Goal: Use online tool/utility: Utilize a website feature to perform a specific function

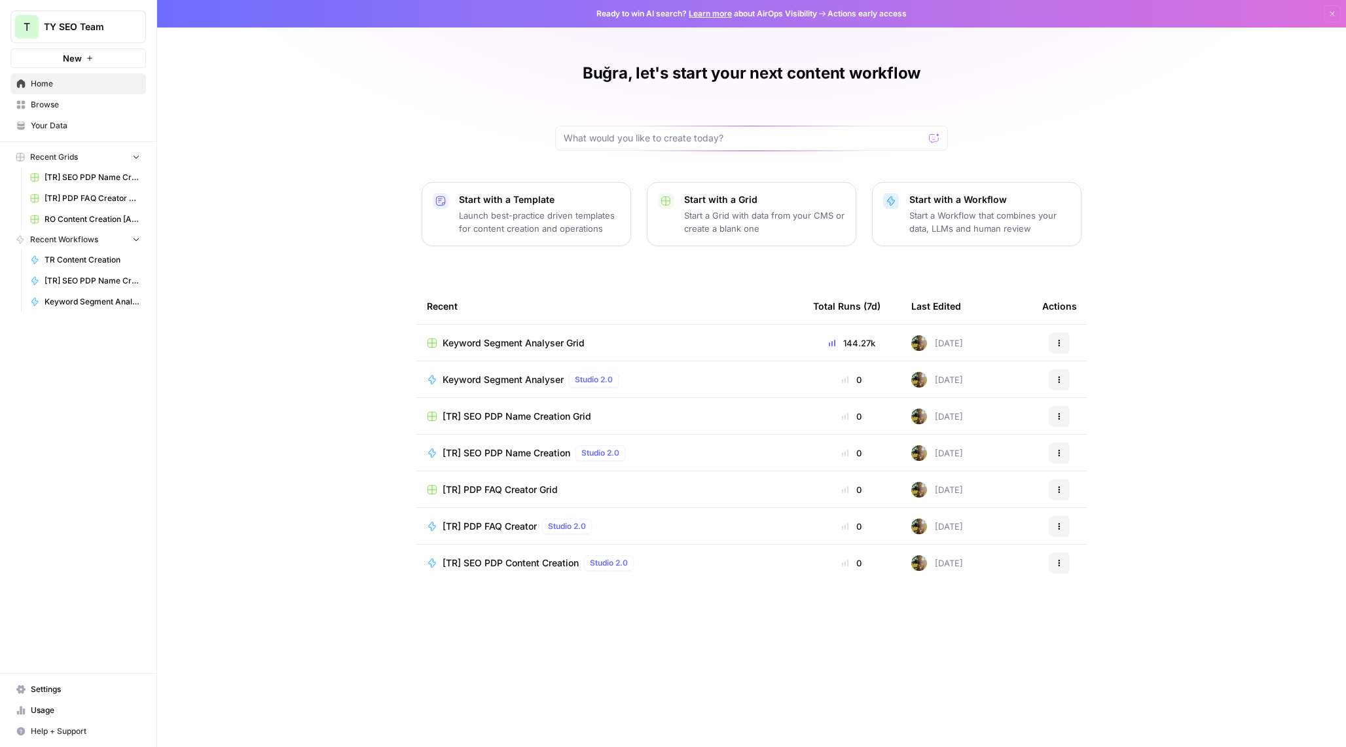
click at [570, 344] on span "Keyword Segment Analyser Grid" at bounding box center [514, 343] width 142 height 13
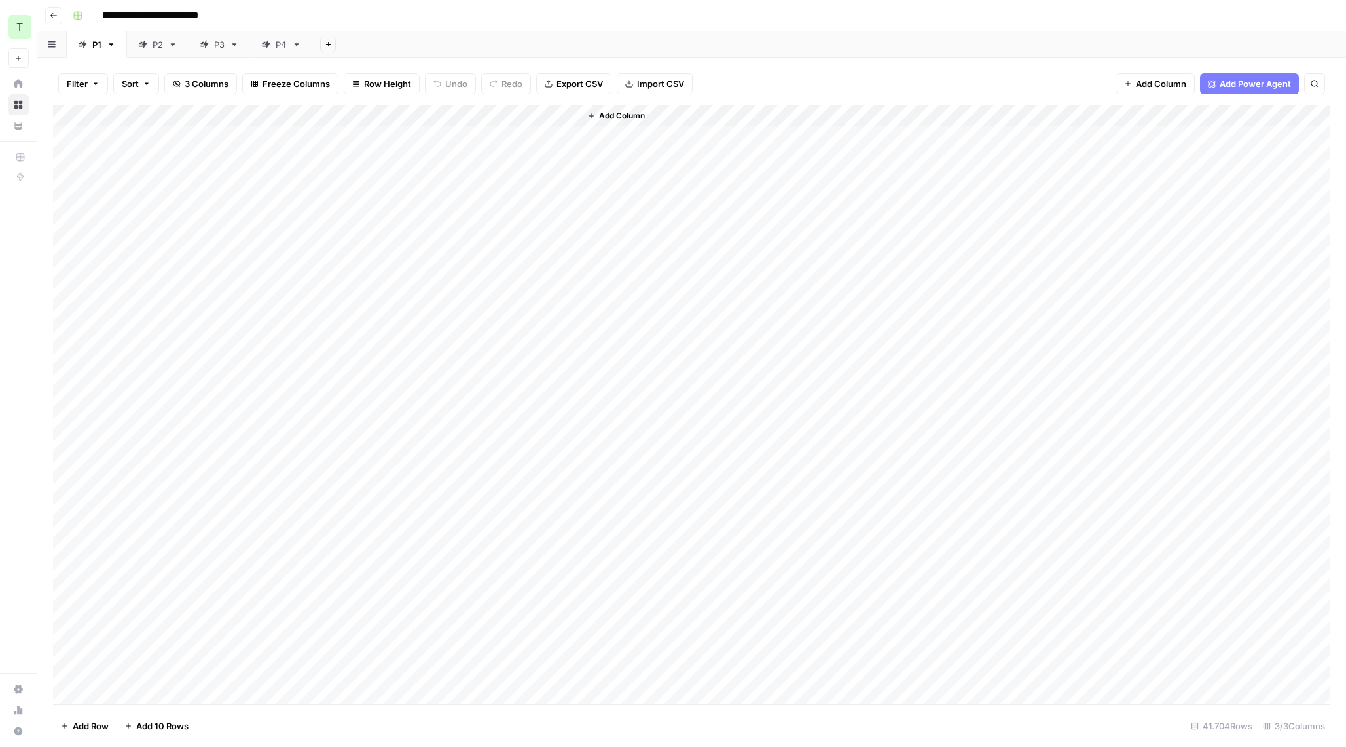
click at [522, 454] on div "Add Column" at bounding box center [692, 405] width 1278 height 600
click at [557, 450] on div "Add Column" at bounding box center [692, 405] width 1278 height 600
click at [629, 397] on div "Add Column" at bounding box center [955, 405] width 750 height 600
click at [521, 423] on div "Add Column" at bounding box center [692, 405] width 1278 height 600
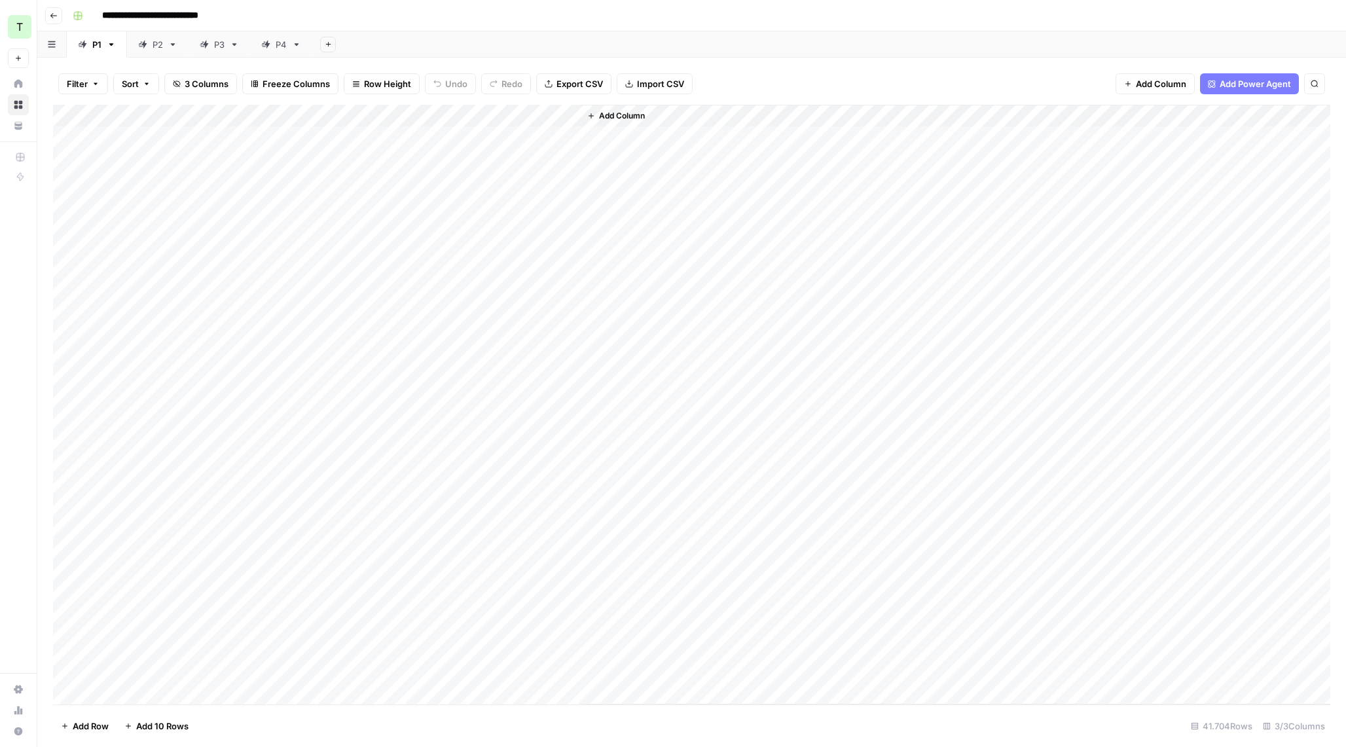
click at [514, 448] on div "Add Column" at bounding box center [692, 405] width 1278 height 600
click at [635, 420] on div "Add Column" at bounding box center [955, 405] width 750 height 600
click at [608, 485] on div "Add Column" at bounding box center [955, 405] width 750 height 600
click at [567, 502] on div "Add Column" at bounding box center [692, 405] width 1278 height 600
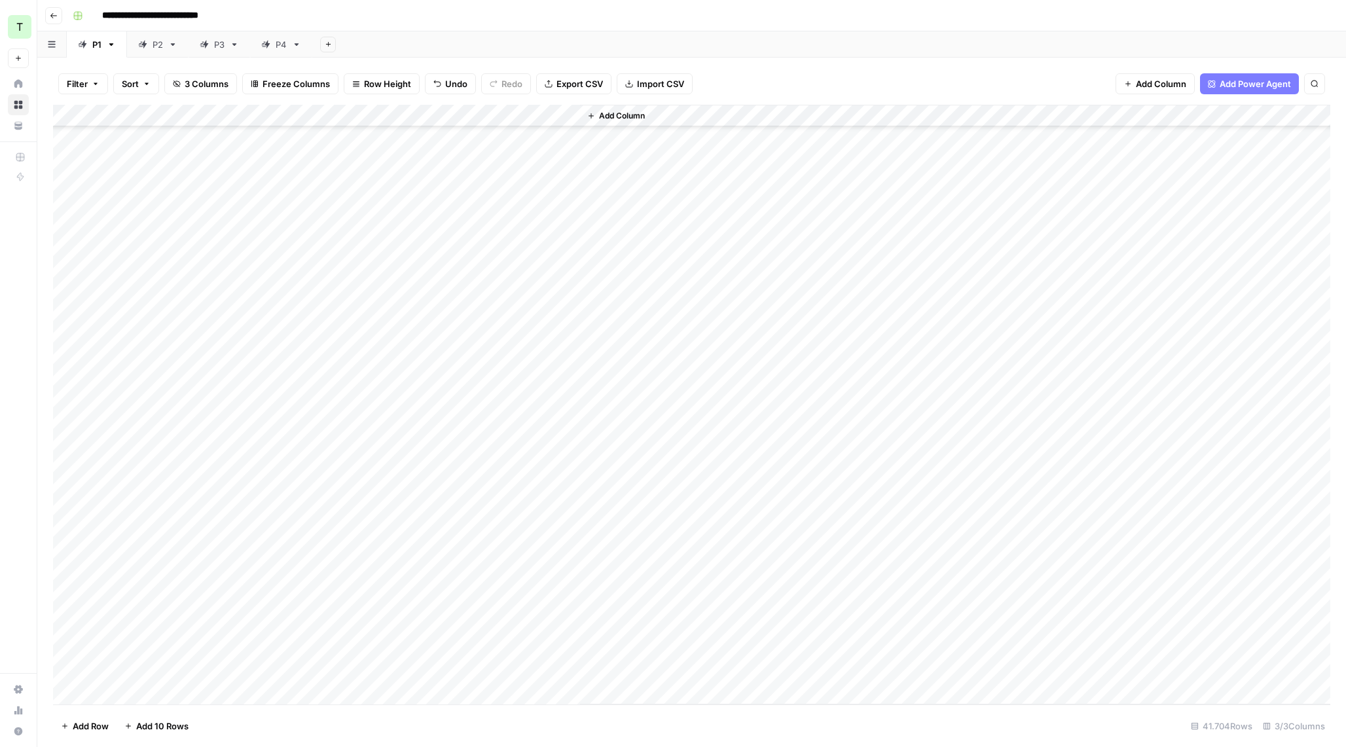
click at [449, 114] on div "Add Column" at bounding box center [692, 405] width 1278 height 600
click at [488, 189] on span "Remaining Rows" at bounding box center [497, 192] width 83 height 13
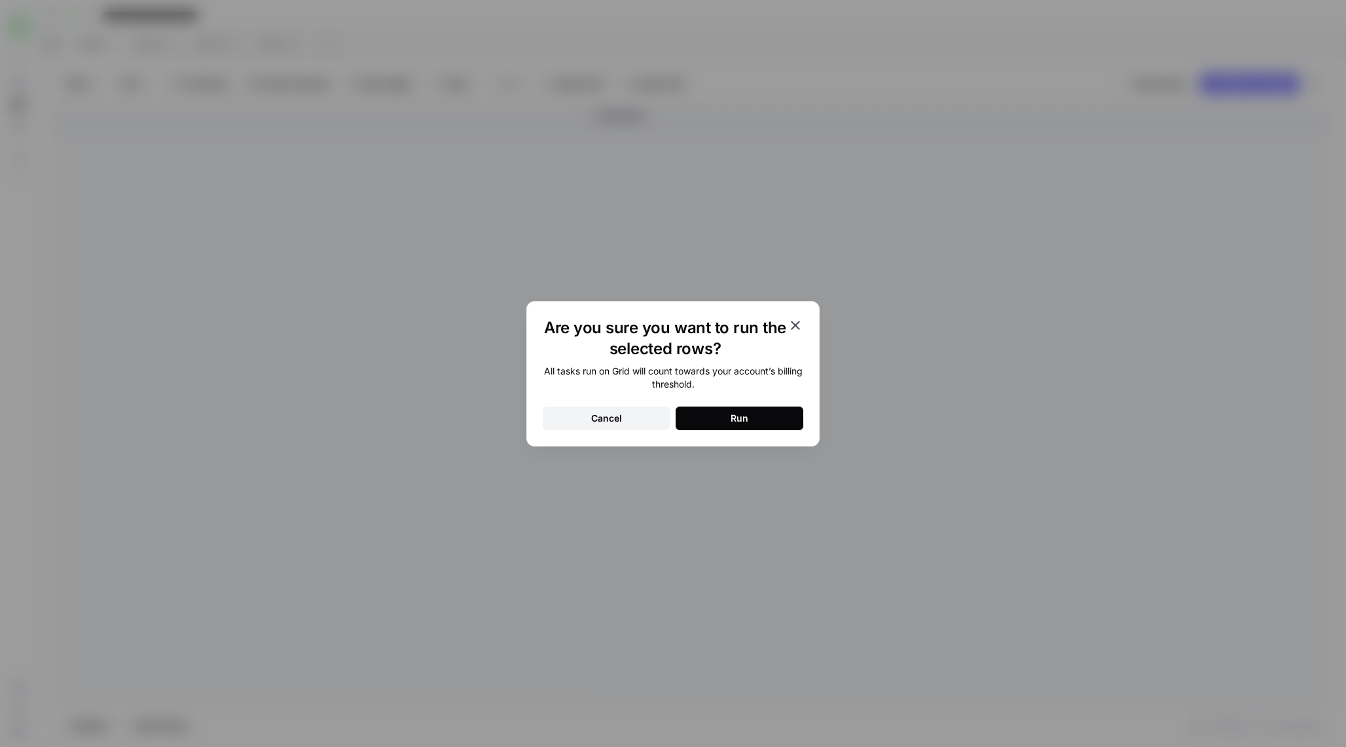
click at [706, 413] on button "Run" at bounding box center [740, 419] width 128 height 24
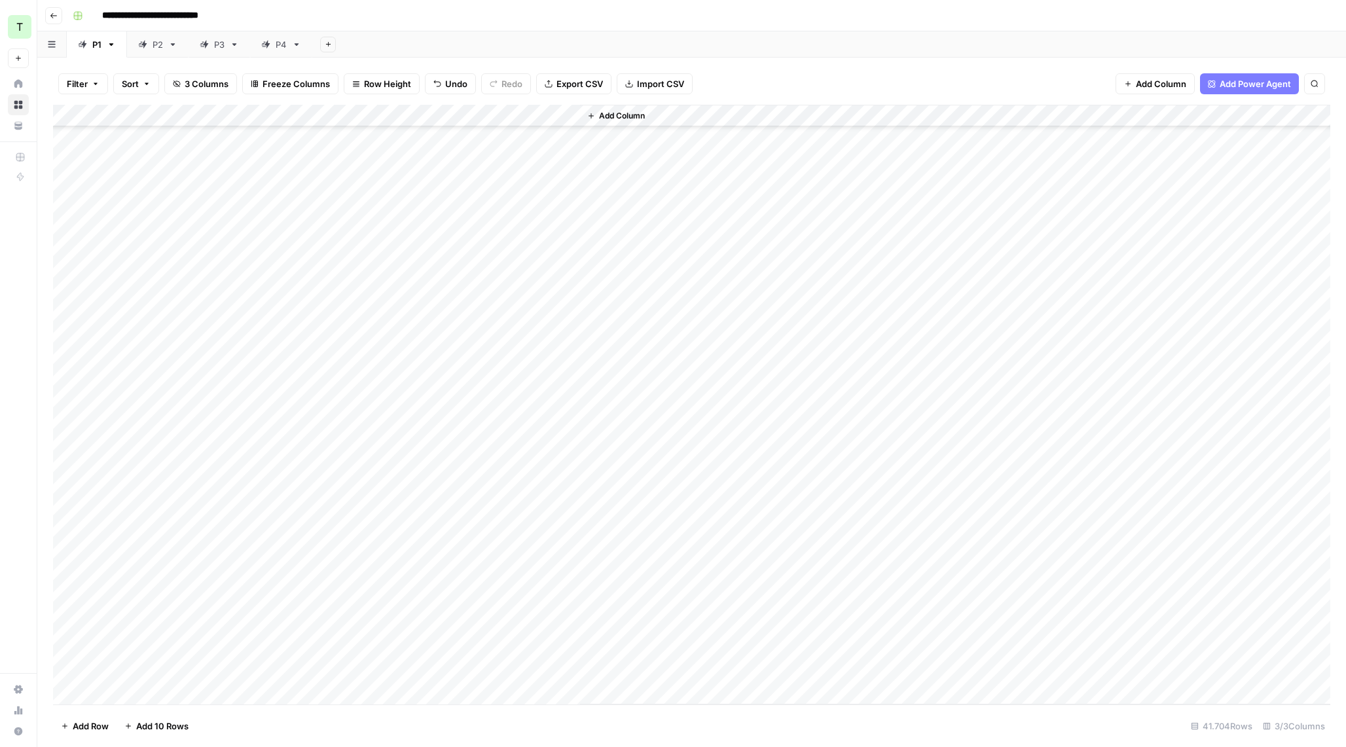
scroll to position [921870, 0]
click at [451, 110] on div "Add Column" at bounding box center [692, 405] width 1278 height 600
click at [494, 149] on span "All Rows" at bounding box center [497, 145] width 83 height 13
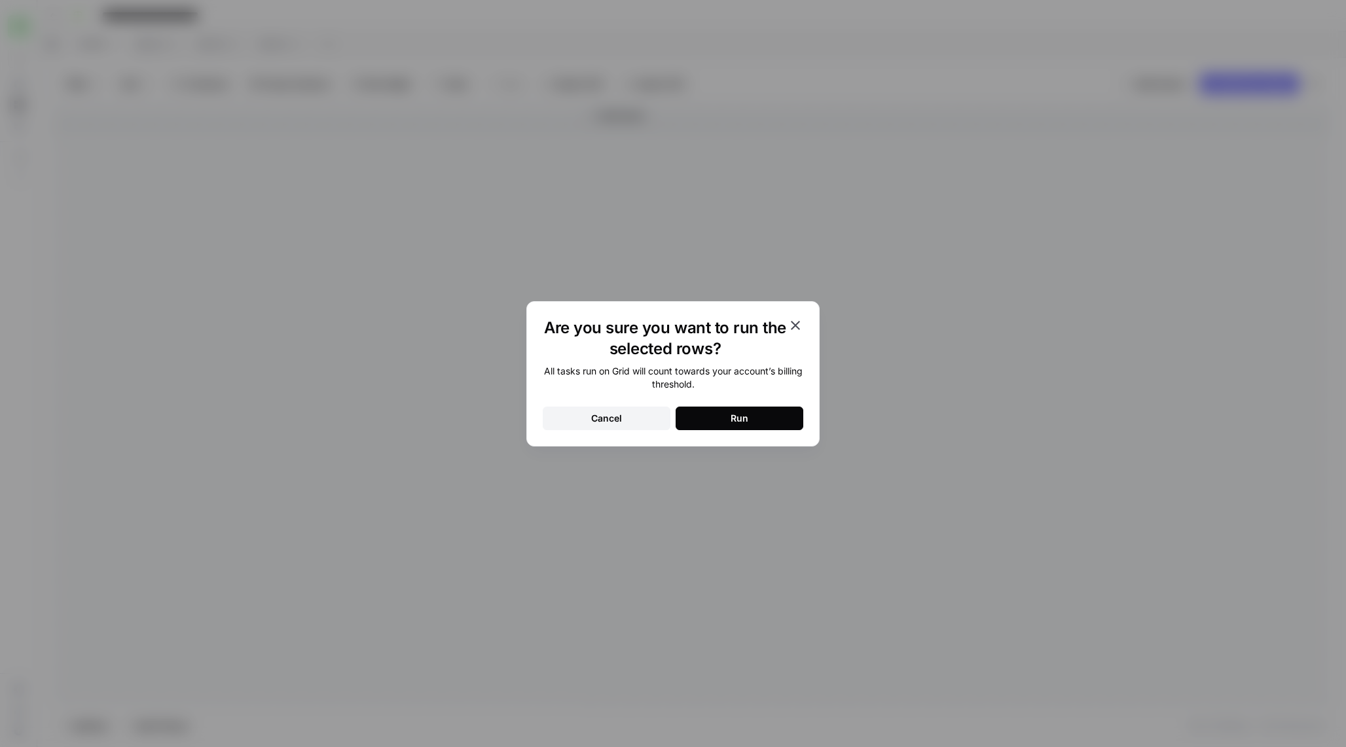
click at [741, 415] on div "Run" at bounding box center [740, 418] width 18 height 13
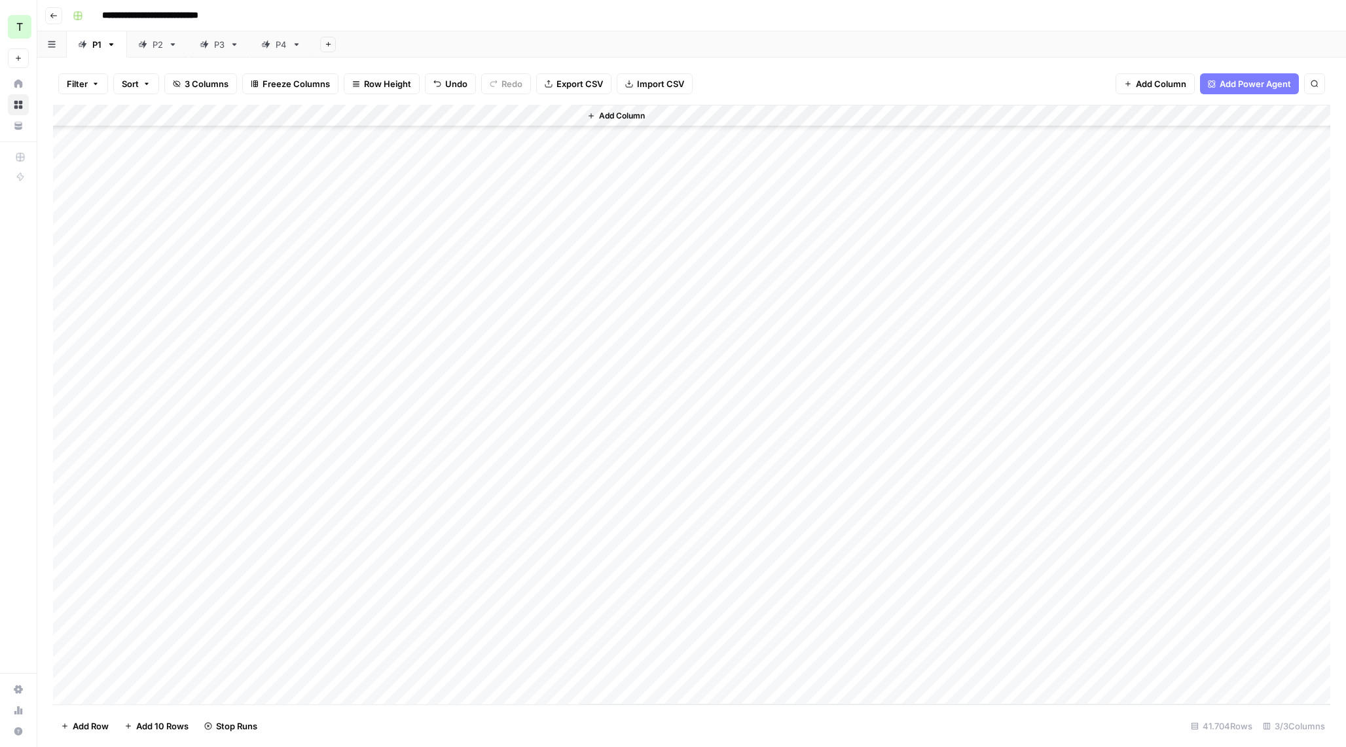
scroll to position [12331, 0]
click at [150, 43] on div "P2" at bounding box center [150, 44] width 25 height 13
click at [275, 43] on div "P4" at bounding box center [274, 44] width 26 height 13
click at [223, 53] on link "P3" at bounding box center [220, 44] width 62 height 26
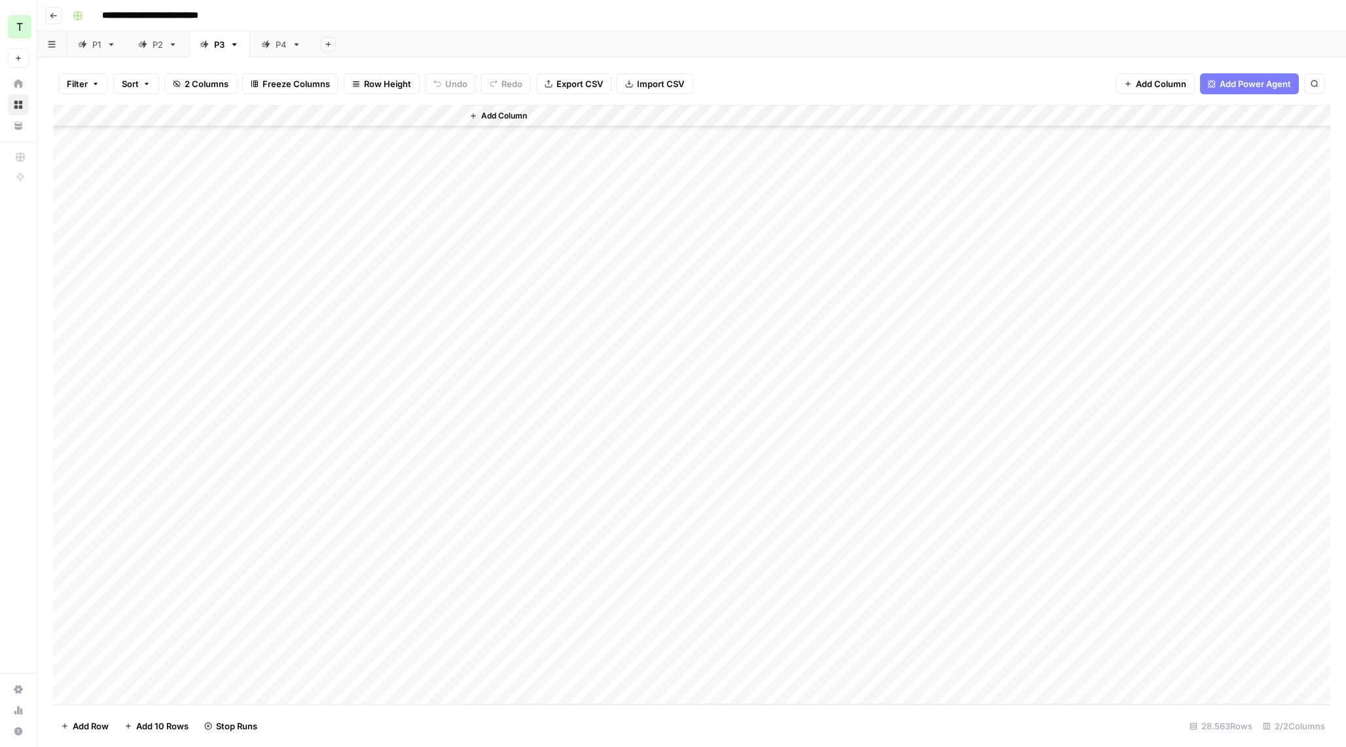
scroll to position [635367, 0]
click at [162, 43] on div "P2" at bounding box center [158, 44] width 10 height 13
